Goal: Complete application form

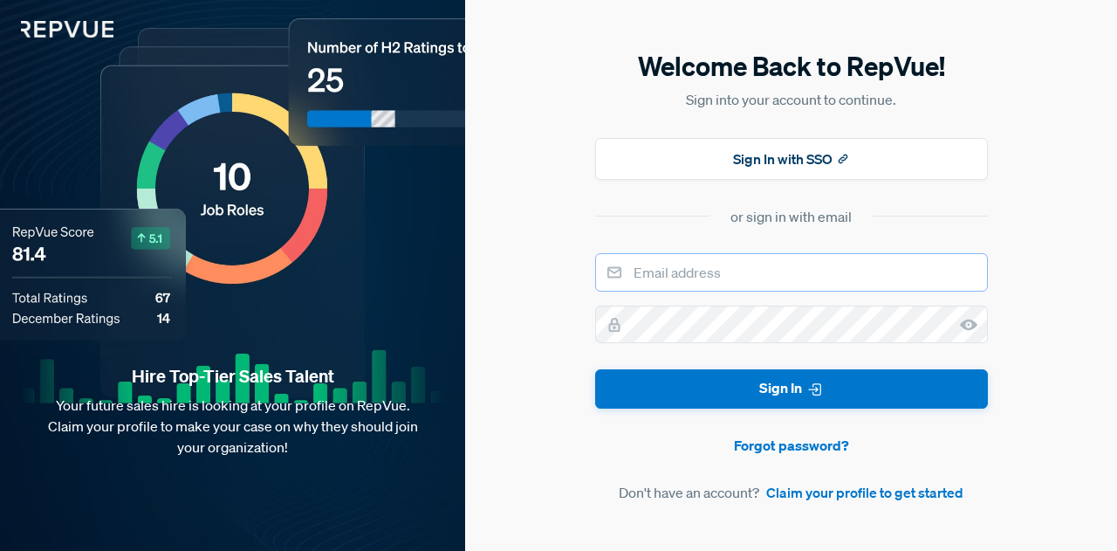
click at [697, 273] on input "email" at bounding box center [791, 272] width 393 height 38
type input "[EMAIL_ADDRESS][DOMAIN_NAME]"
click at [836, 494] on link "Claim your profile to get started" at bounding box center [864, 492] width 197 height 21
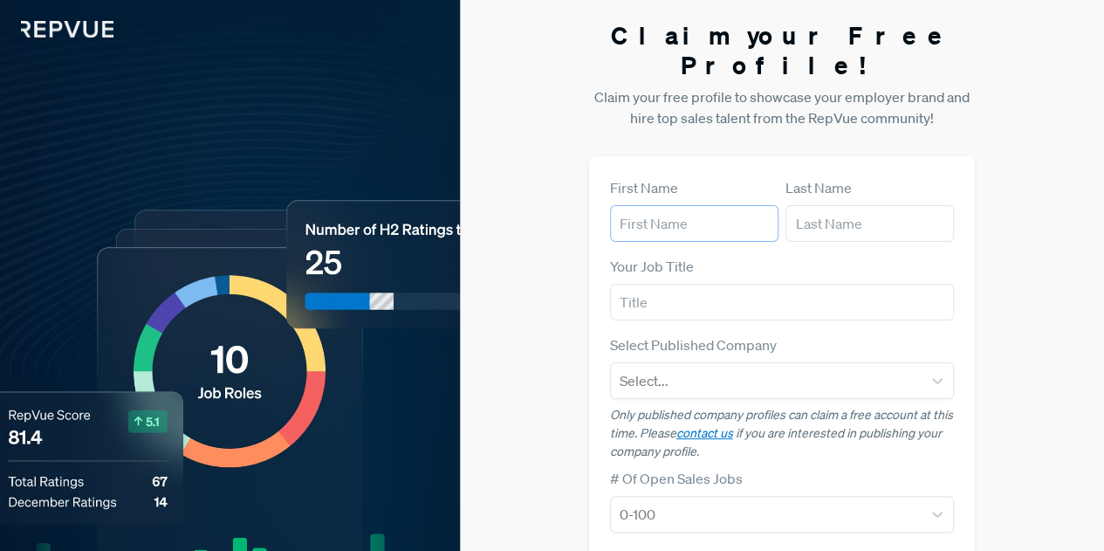
click at [690, 205] on input "text" at bounding box center [694, 223] width 168 height 37
type input "[PERSON_NAME]"
click at [819, 205] on input "text" at bounding box center [869, 223] width 168 height 37
type input "[PERSON_NAME]"
click at [701, 284] on input "text" at bounding box center [782, 302] width 345 height 37
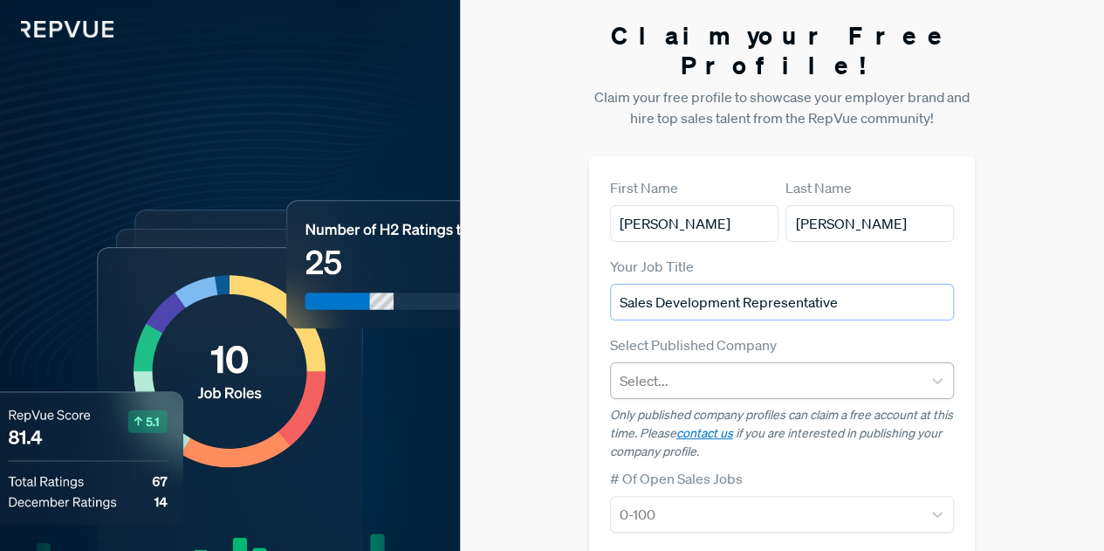
type input "Sales Development Representative"
click at [920, 365] on div "Select..." at bounding box center [767, 380] width 312 height 31
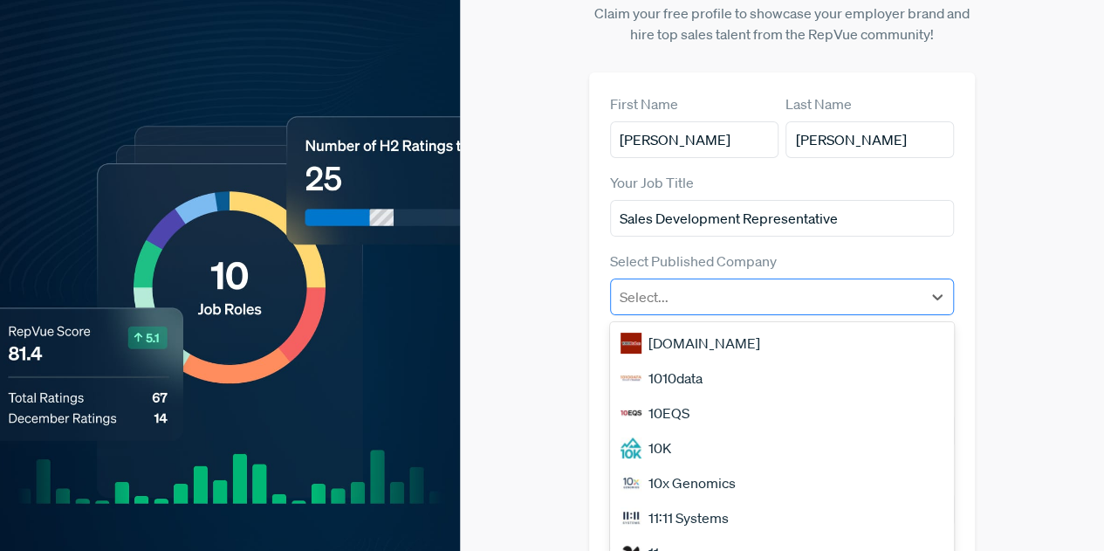
scroll to position [93, 0]
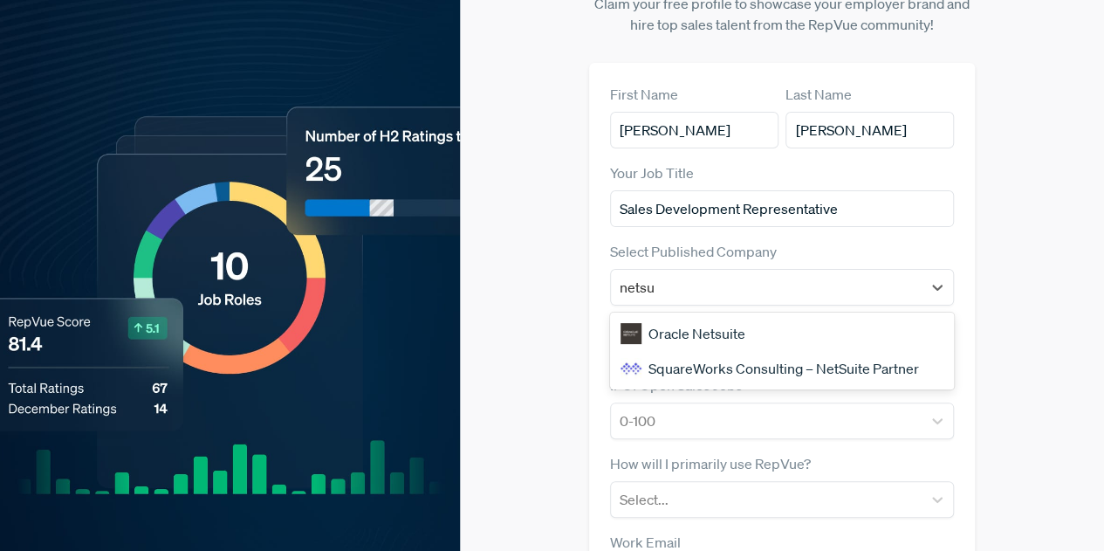
type input "netsui"
click at [705, 316] on div "Oracle Netsuite" at bounding box center [782, 333] width 345 height 35
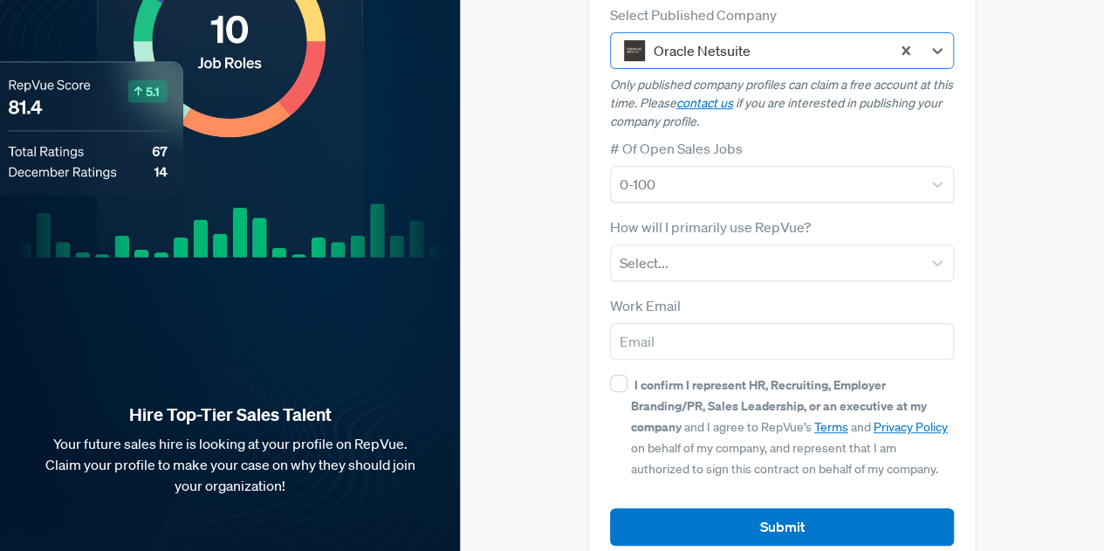
scroll to position [331, 0]
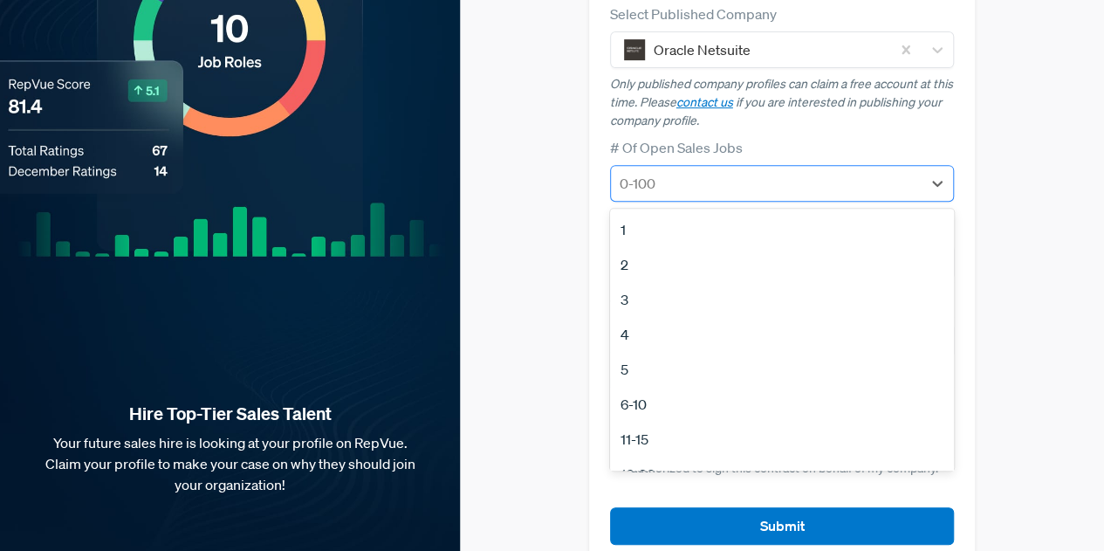
click at [876, 168] on div "0-100" at bounding box center [782, 183] width 345 height 37
click at [843, 171] on div at bounding box center [767, 183] width 294 height 24
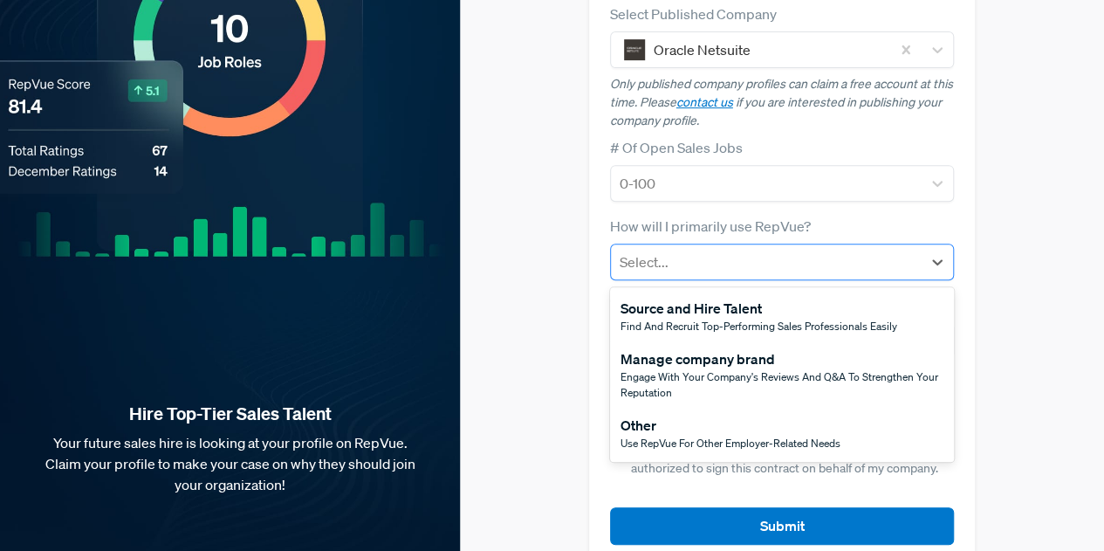
click at [791, 250] on div at bounding box center [767, 262] width 294 height 24
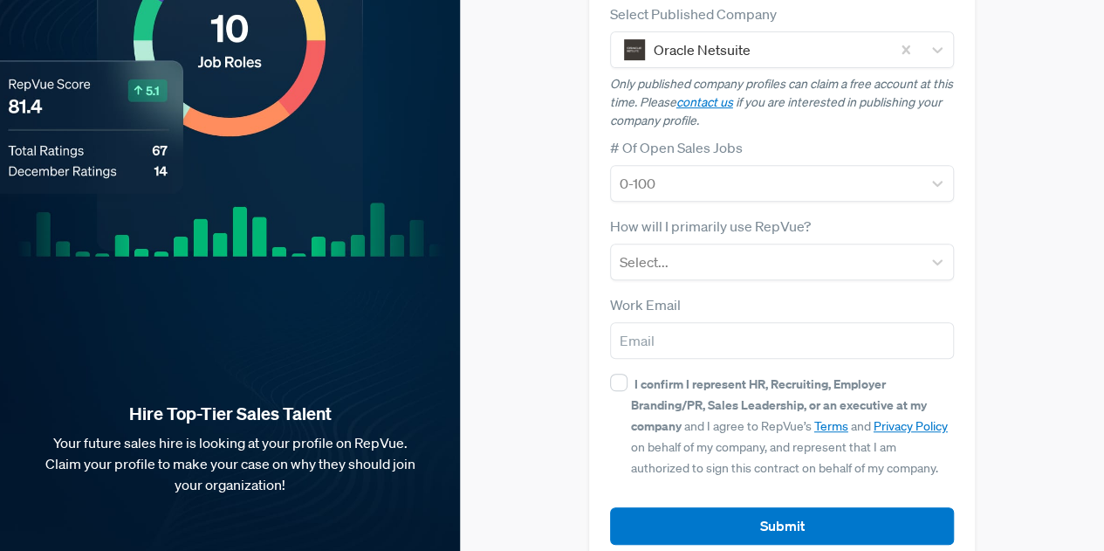
click at [1012, 235] on div "Claim your Free Profile! Claim your free profile to showcase your employer bran…" at bounding box center [782, 127] width 644 height 917
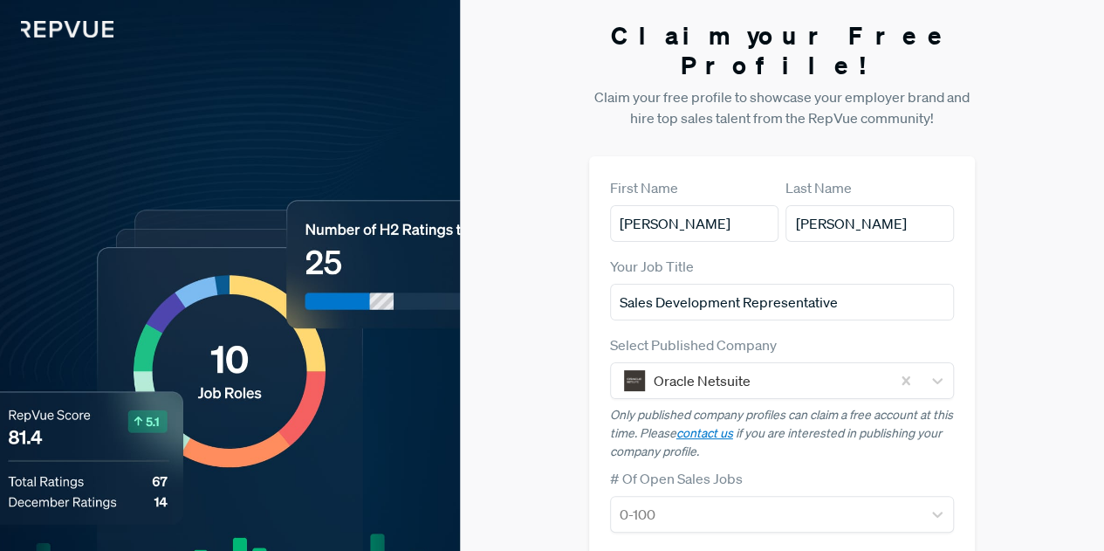
scroll to position [334, 0]
